Goal: Navigation & Orientation: Find specific page/section

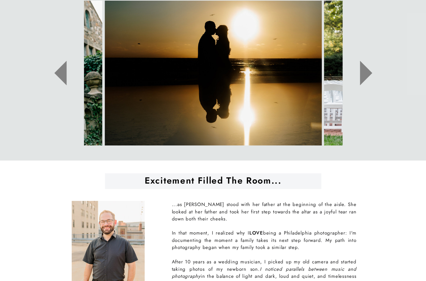
scroll to position [391, 0]
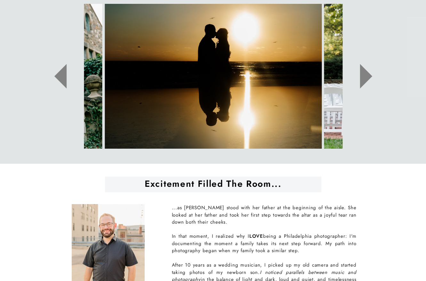
click at [363, 78] on icon at bounding box center [366, 76] width 12 height 25
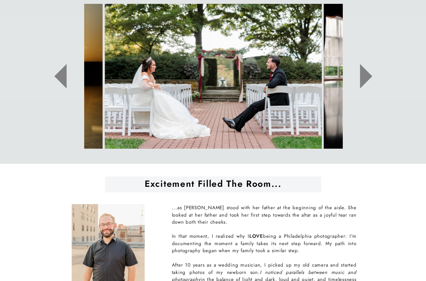
click at [363, 78] on icon at bounding box center [366, 76] width 12 height 25
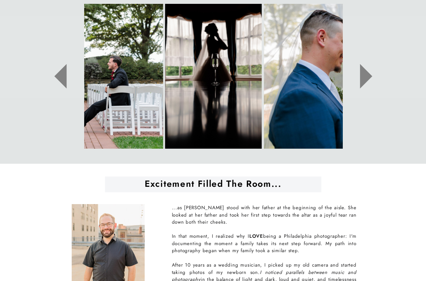
click at [363, 78] on icon at bounding box center [366, 76] width 12 height 25
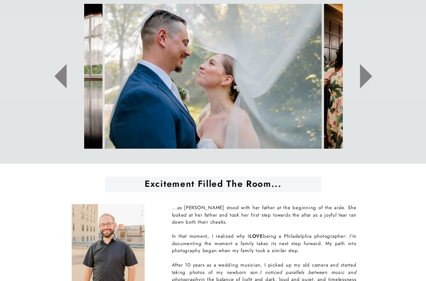
click at [363, 78] on icon at bounding box center [366, 76] width 12 height 25
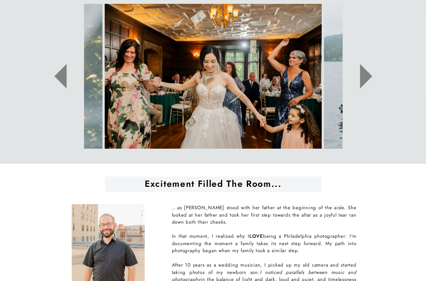
click at [363, 78] on icon at bounding box center [366, 76] width 12 height 25
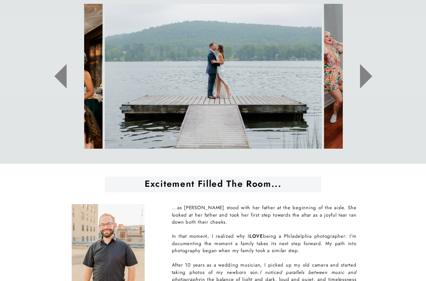
click at [363, 78] on icon at bounding box center [366, 76] width 12 height 25
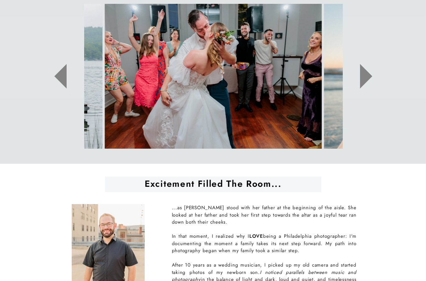
click at [363, 78] on icon at bounding box center [366, 76] width 12 height 25
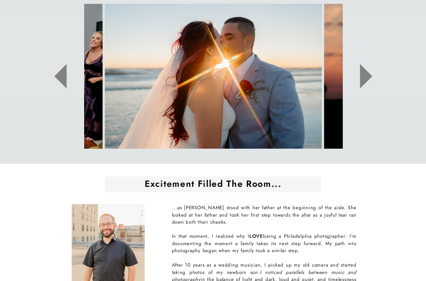
click at [363, 78] on icon at bounding box center [366, 76] width 12 height 25
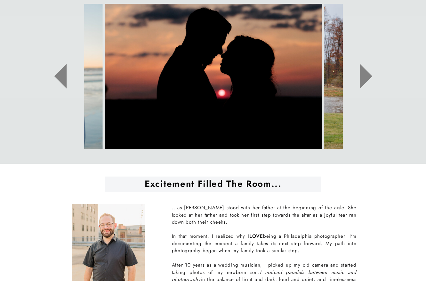
click at [363, 78] on icon at bounding box center [366, 76] width 12 height 25
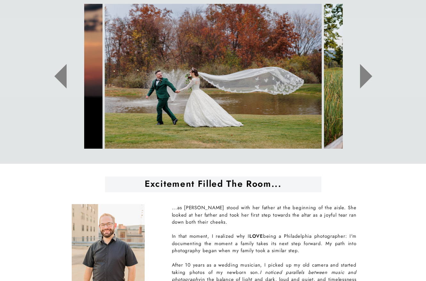
click at [363, 78] on icon at bounding box center [366, 76] width 12 height 25
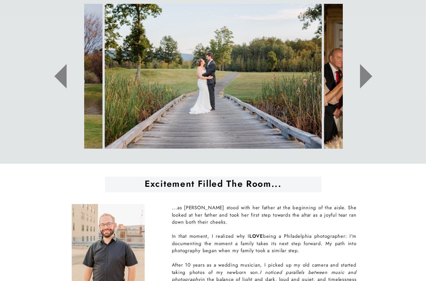
click at [363, 78] on icon at bounding box center [366, 76] width 12 height 25
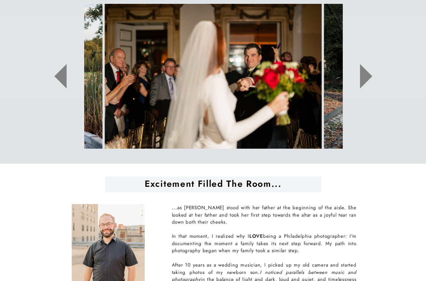
click at [363, 78] on icon at bounding box center [366, 76] width 12 height 25
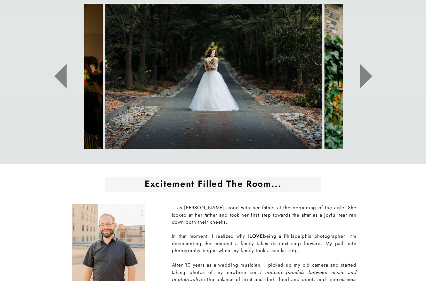
click at [363, 78] on icon at bounding box center [366, 76] width 12 height 25
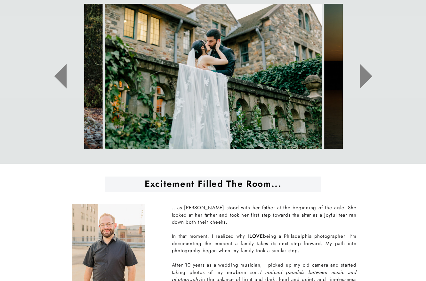
click at [363, 78] on icon at bounding box center [366, 76] width 12 height 25
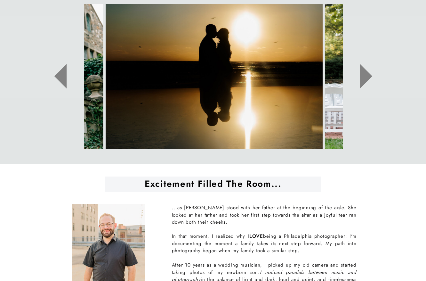
click at [363, 78] on icon at bounding box center [366, 76] width 12 height 25
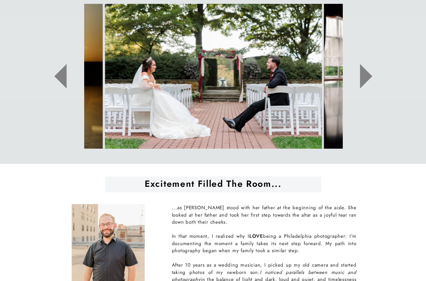
click at [363, 78] on icon at bounding box center [366, 76] width 12 height 25
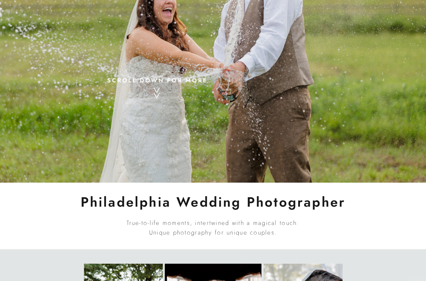
scroll to position [0, 0]
